Goal: Transaction & Acquisition: Purchase product/service

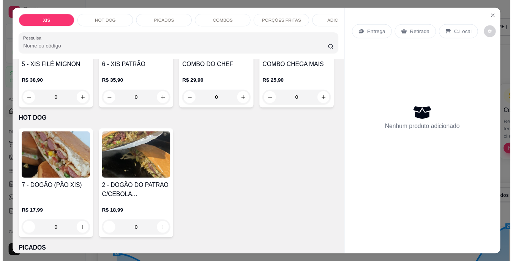
scroll to position [266, 0]
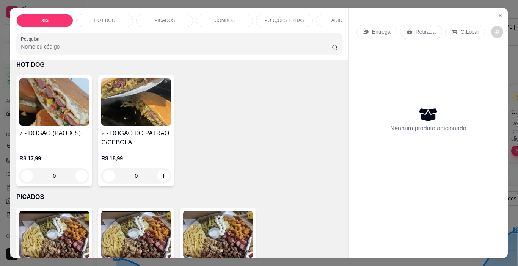
click at [240, 50] on button "increase-product-quantity" at bounding box center [246, 44] width 12 height 12
type input "1"
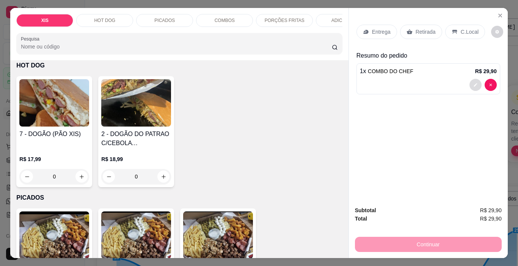
click at [470, 82] on button "decrease-product-quantity" at bounding box center [476, 85] width 12 height 12
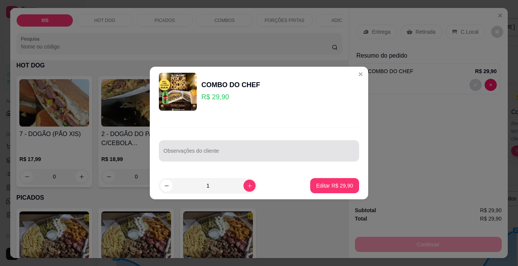
click at [296, 148] on div at bounding box center [259, 150] width 191 height 15
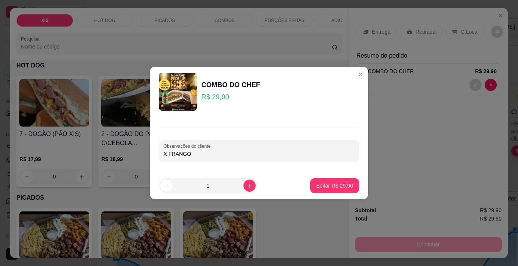
type input "X FRANGO"
click at [327, 185] on p "Editar R$ 29,90" at bounding box center [335, 185] width 36 height 7
type input "0"
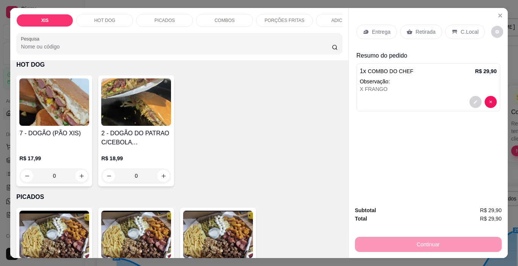
click at [417, 32] on p "Retirada" at bounding box center [426, 32] width 20 height 8
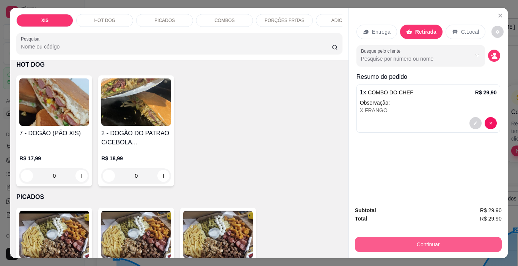
click at [396, 238] on button "Continuar" at bounding box center [428, 244] width 147 height 15
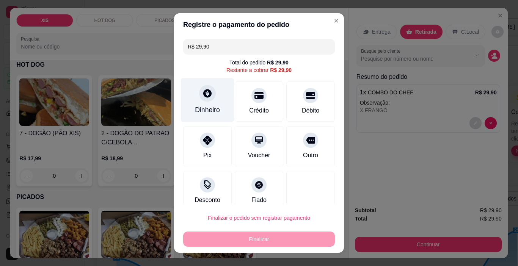
click at [203, 91] on icon at bounding box center [208, 93] width 10 height 10
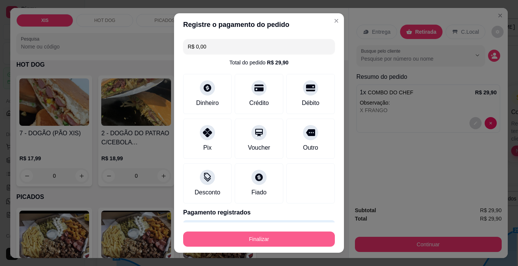
click at [257, 238] on button "Finalizar" at bounding box center [259, 239] width 152 height 15
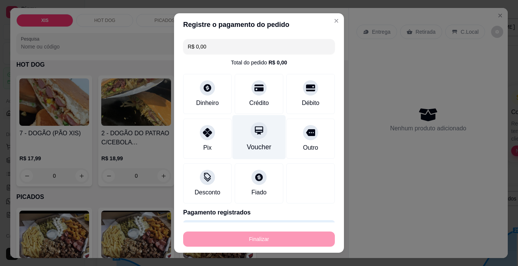
type input "-R$ 29,90"
